Goal: Information Seeking & Learning: Learn about a topic

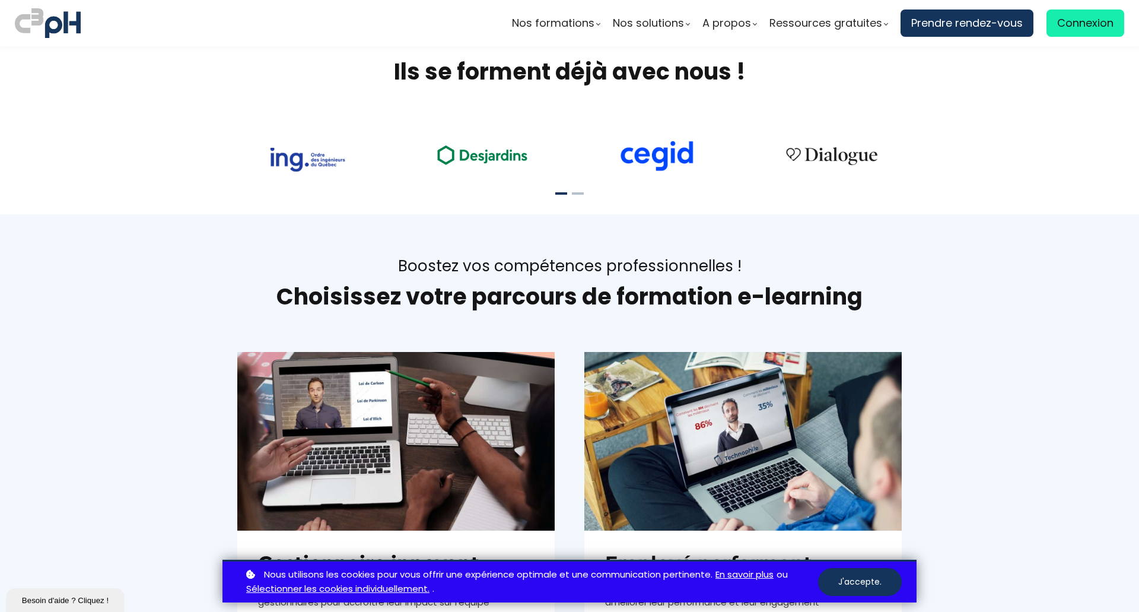
scroll to position [593, 0]
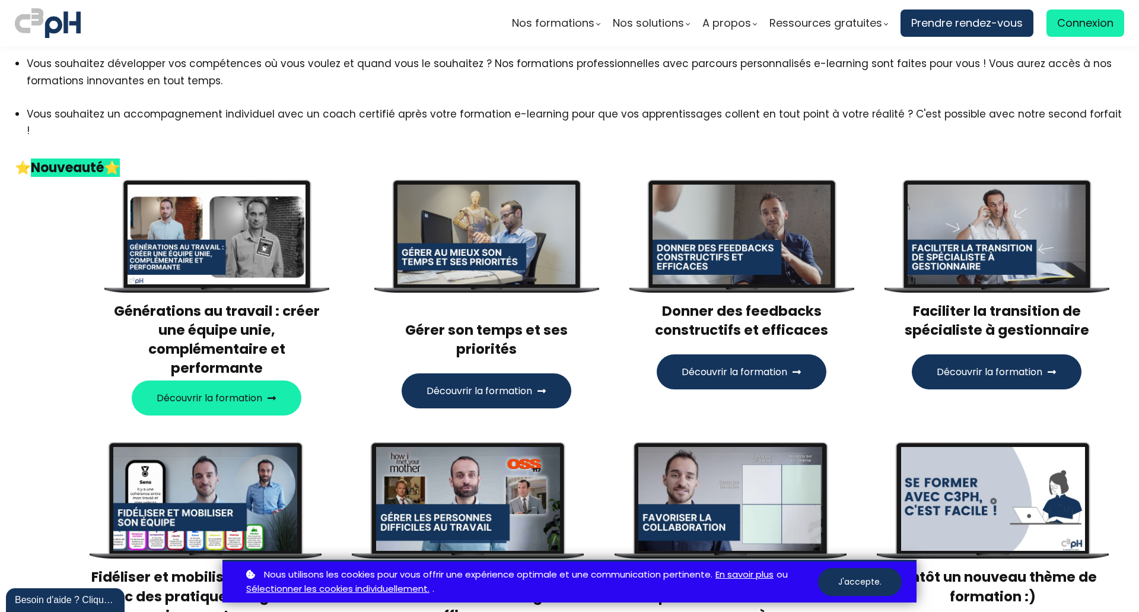
scroll to position [59, 0]
